Goal: Check status

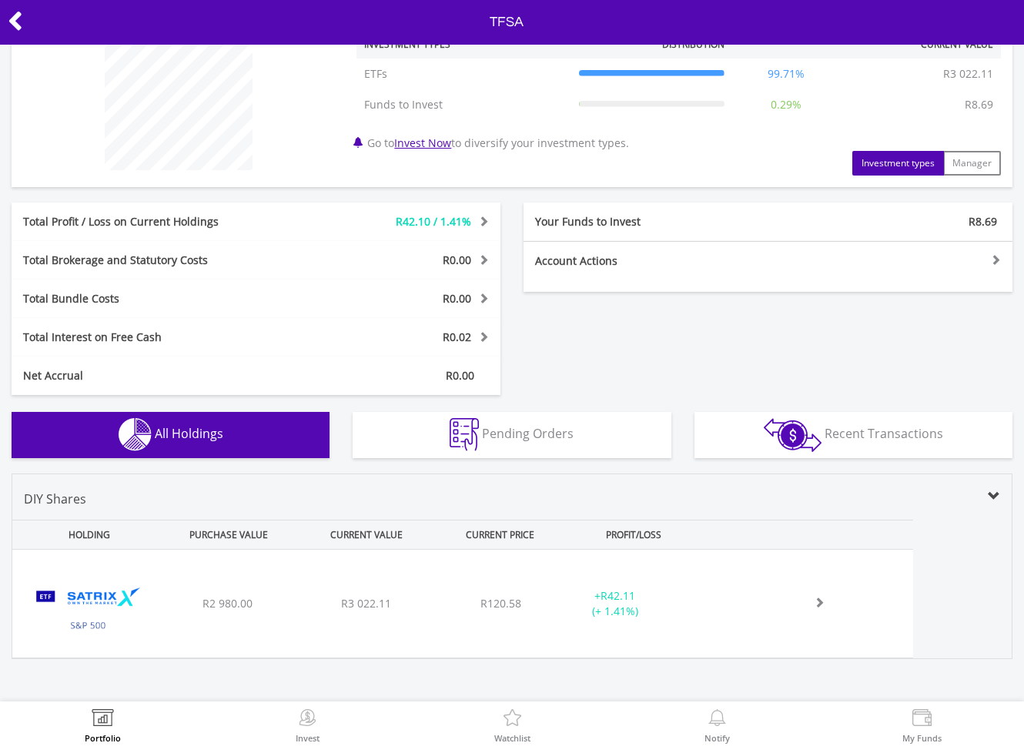
scroll to position [124, 0]
click at [18, 13] on icon at bounding box center [15, 21] width 15 height 30
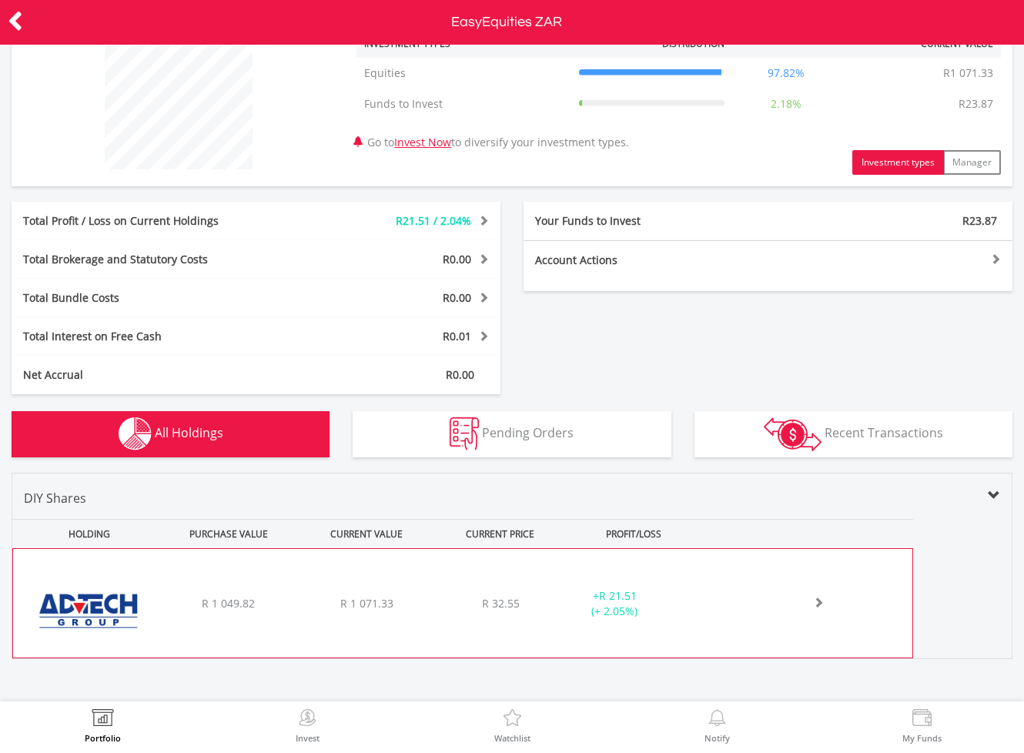
scroll to position [125, 0]
click at [493, 594] on div "﻿ Advtech Limited R 1 049.82 R 1 071.33 R 32.55 + R 21.51 (+ 2.05%)" at bounding box center [462, 604] width 899 height 109
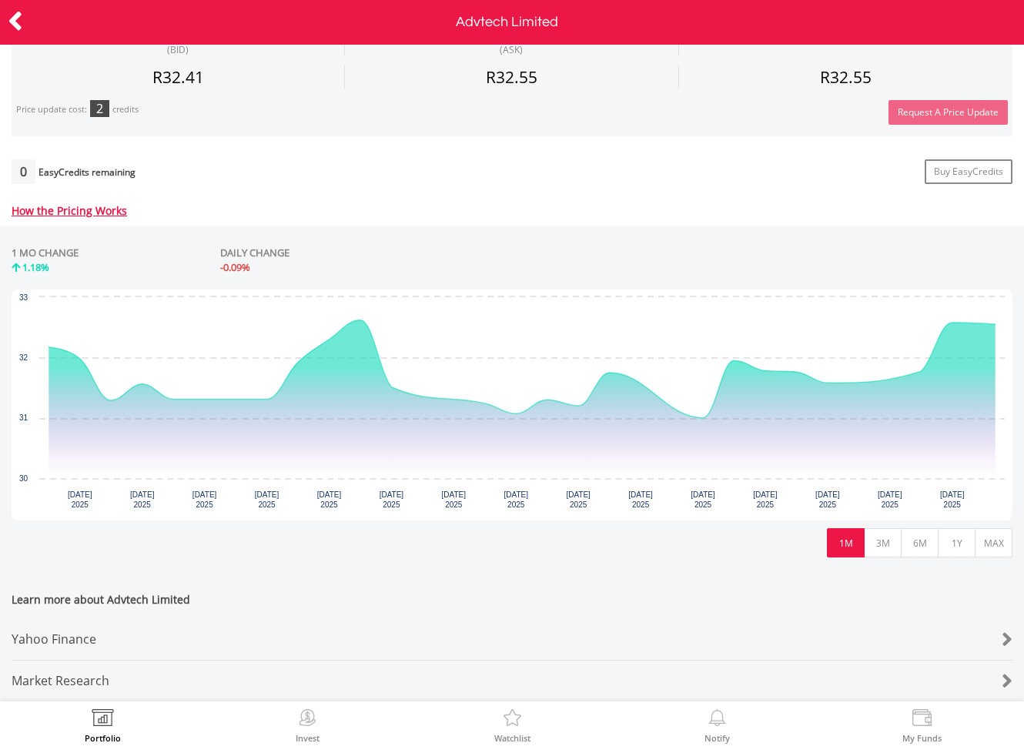
scroll to position [546, 0]
click at [885, 529] on button "3M" at bounding box center [883, 542] width 38 height 29
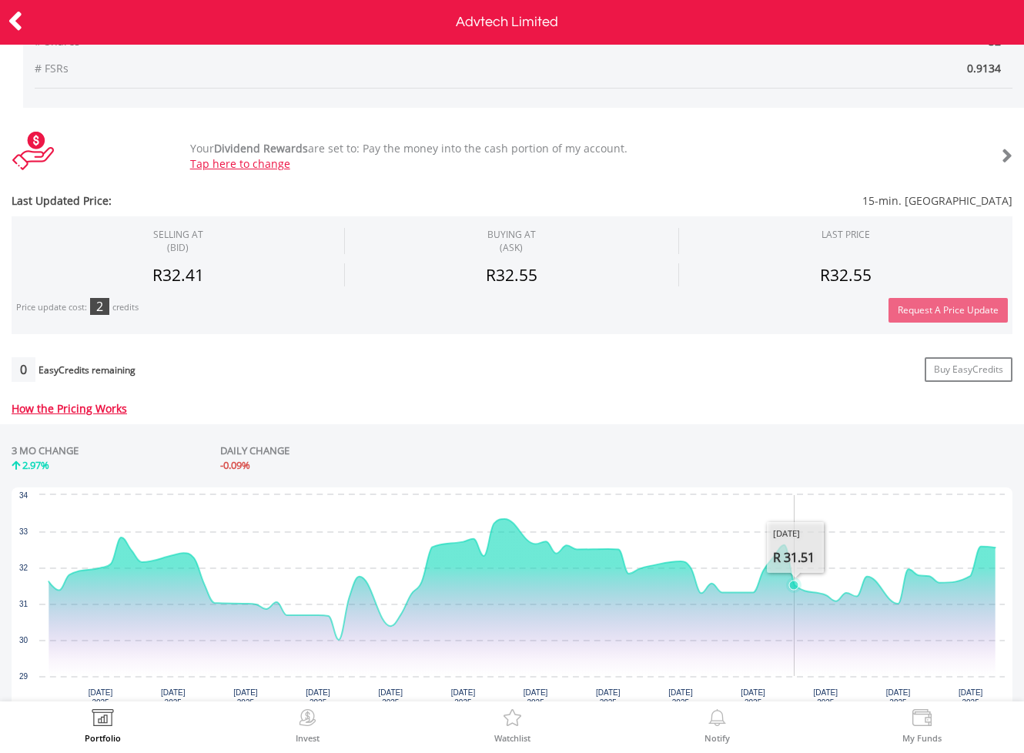
scroll to position [481, 0]
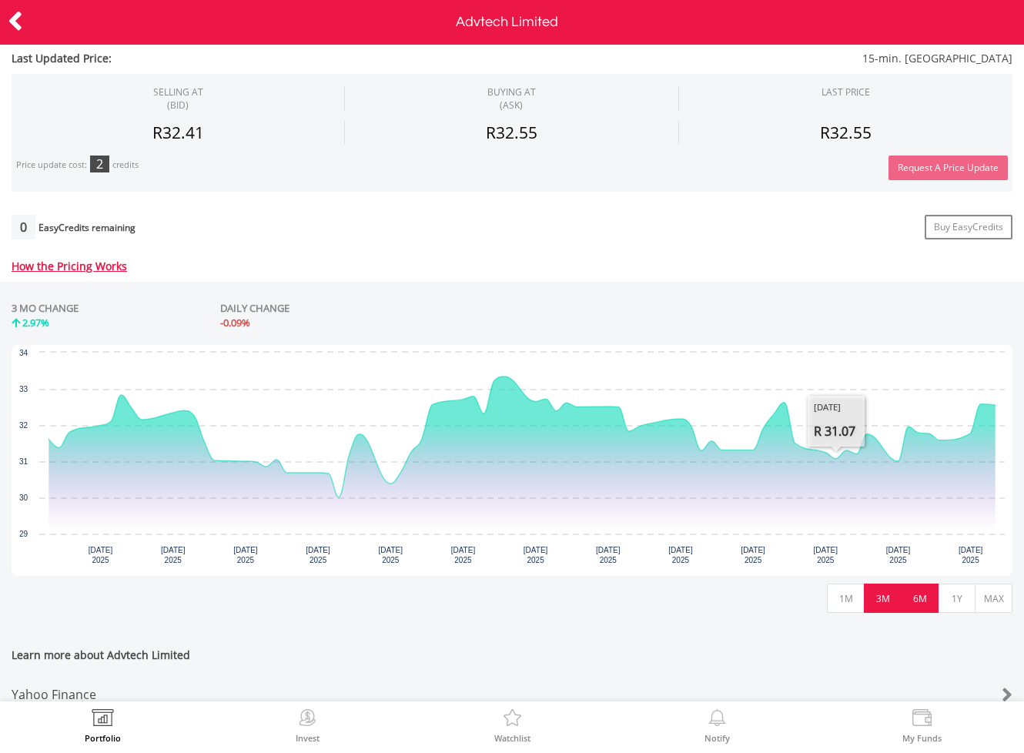
click at [916, 597] on button "6M" at bounding box center [920, 598] width 38 height 29
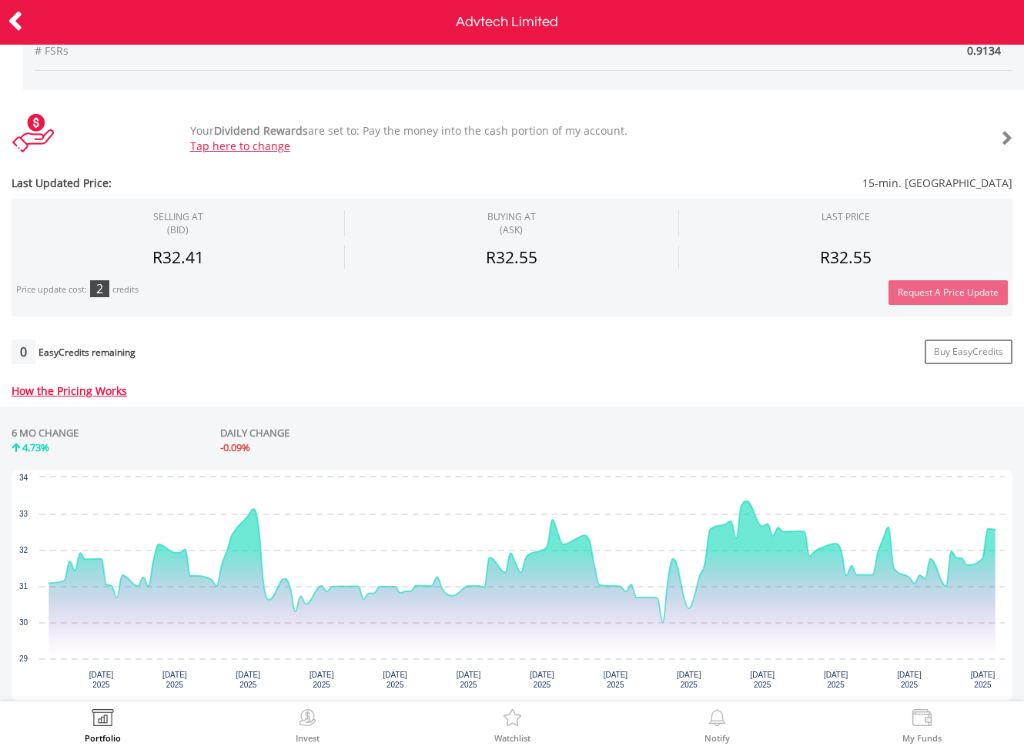
scroll to position [403, 0]
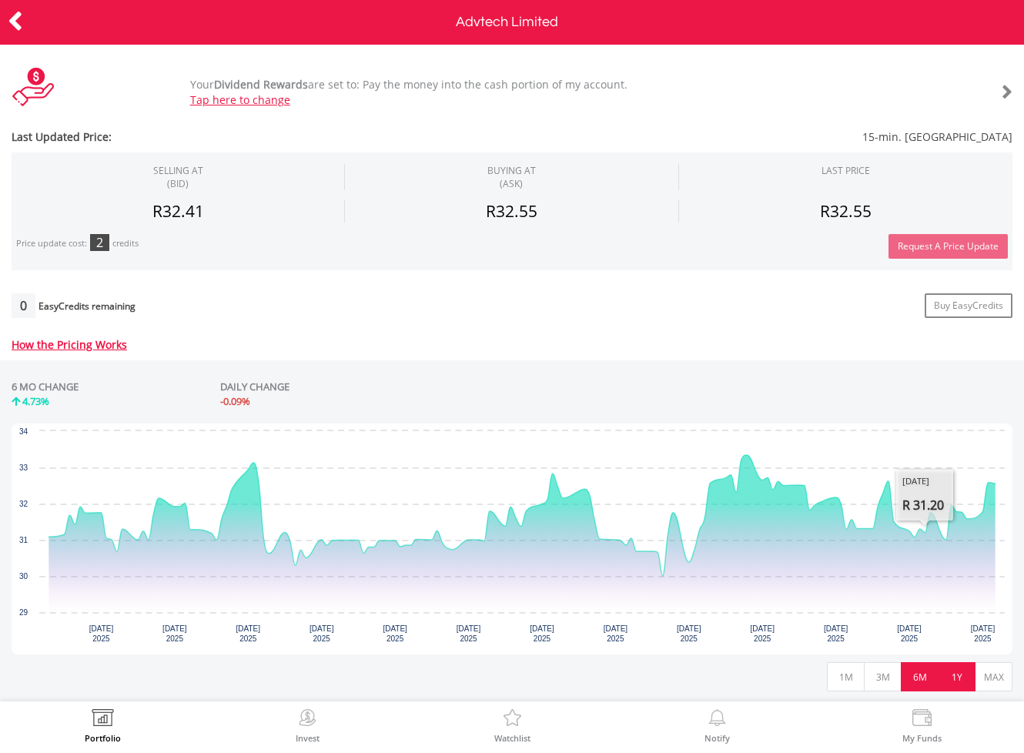
click at [955, 679] on button "1Y" at bounding box center [957, 676] width 38 height 29
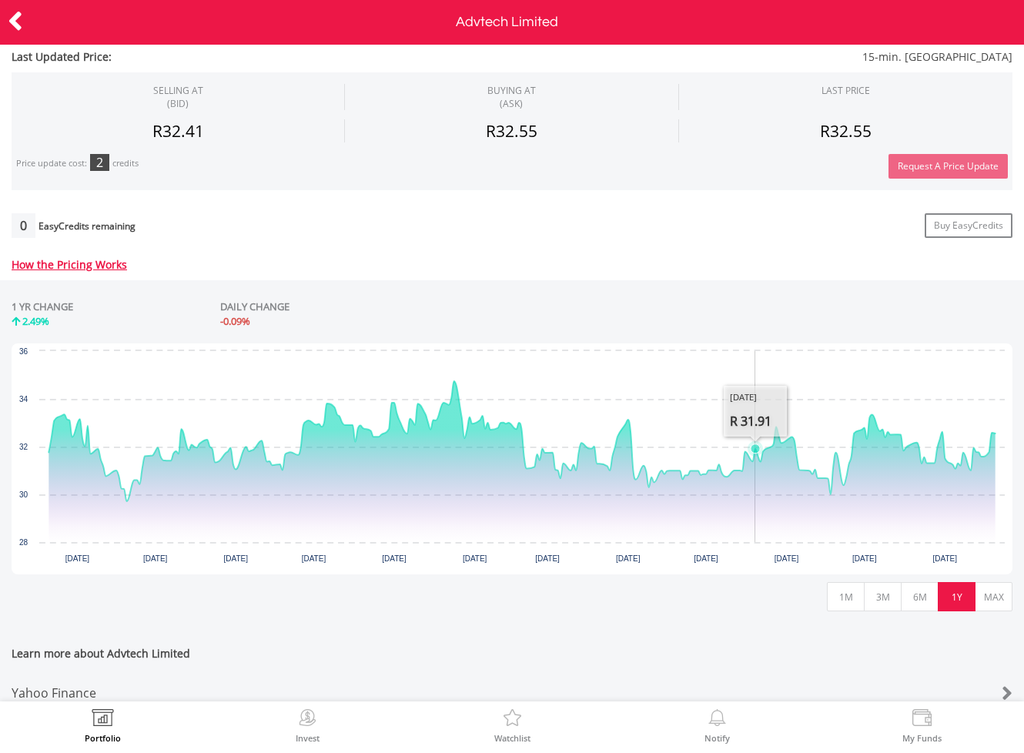
scroll to position [484, 0]
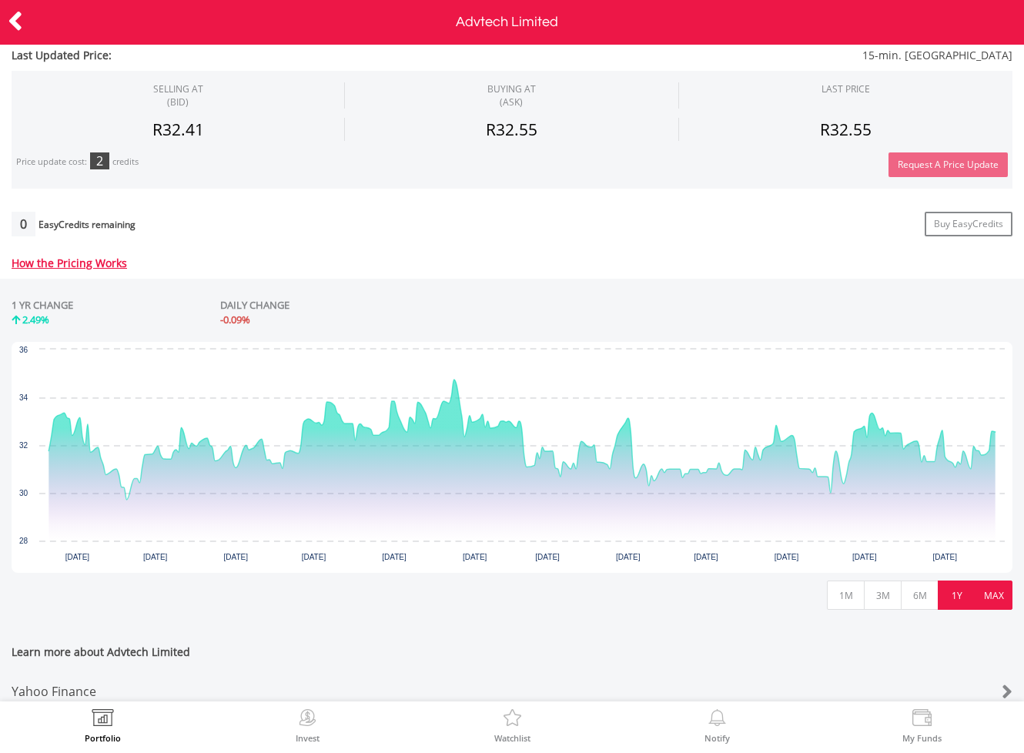
click at [991, 591] on button "MAX" at bounding box center [994, 594] width 38 height 29
